Goal: Information Seeking & Learning: Learn about a topic

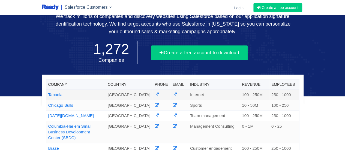
scroll to position [39, 0]
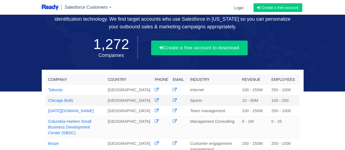
click at [65, 98] on link "Chicago Bulls" at bounding box center [60, 100] width 25 height 5
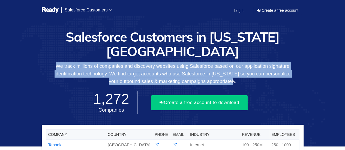
drag, startPoint x: 56, startPoint y: 52, endPoint x: 245, endPoint y: 65, distance: 189.2
click at [245, 65] on p "We track millions of companies and discovery websites using Salesforce based on…" at bounding box center [173, 73] width 262 height 23
copy p "We track millions of companies and discovery websites using Salesforce based on…"
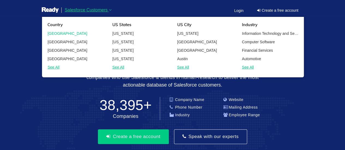
click at [67, 33] on link "[GEOGRAPHIC_DATA]" at bounding box center [75, 33] width 65 height 7
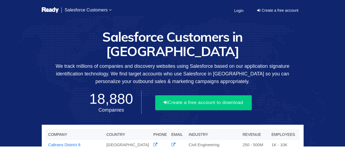
click at [49, 11] on img at bounding box center [50, 10] width 17 height 7
